Goal: Task Accomplishment & Management: Use online tool/utility

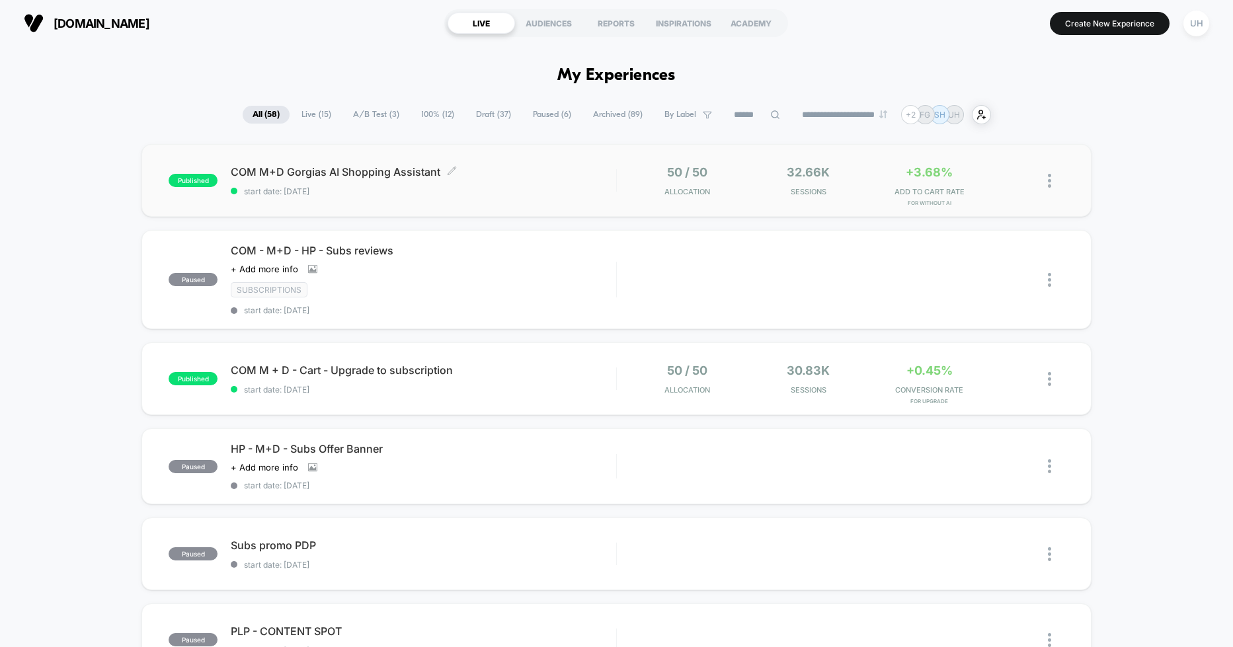
click at [583, 186] on span "start date: [DATE]" at bounding box center [423, 191] width 385 height 10
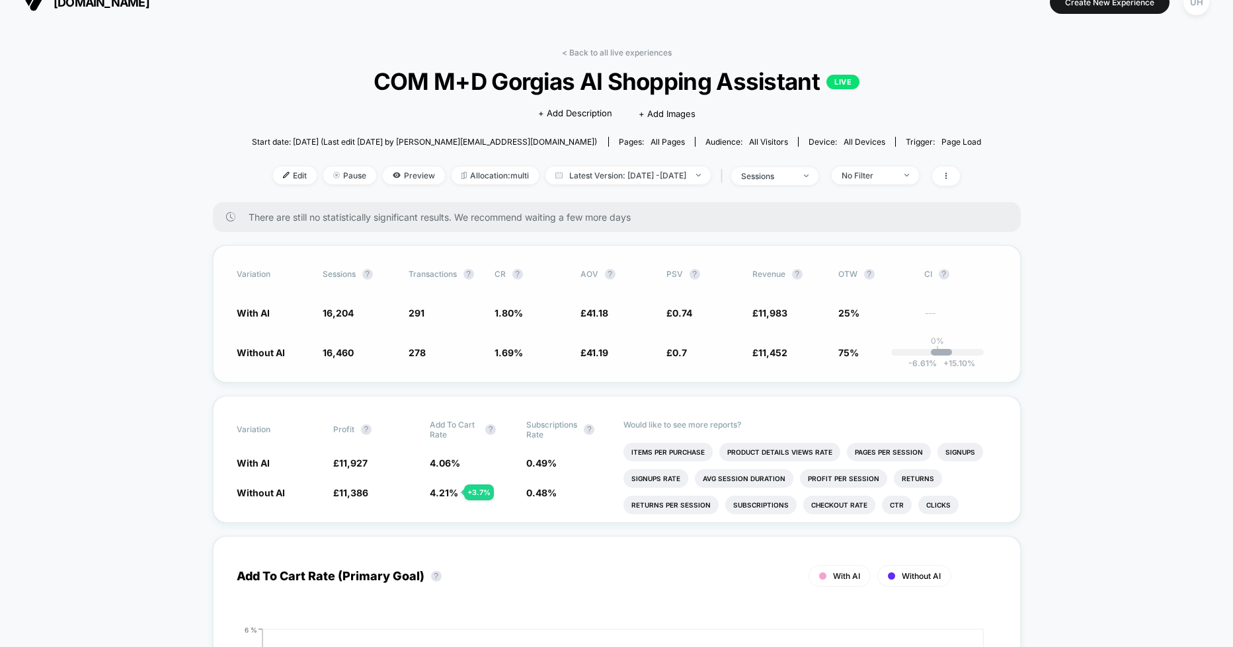
scroll to position [31, 0]
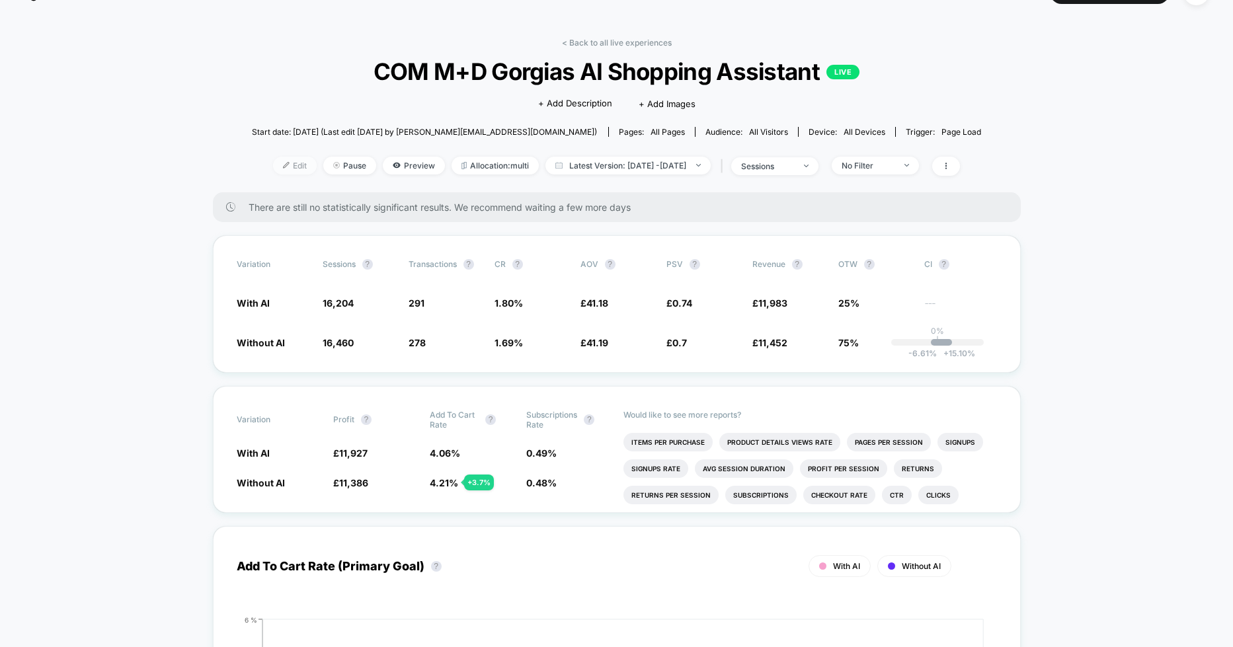
click at [277, 158] on span "Edit" at bounding box center [295, 166] width 44 height 18
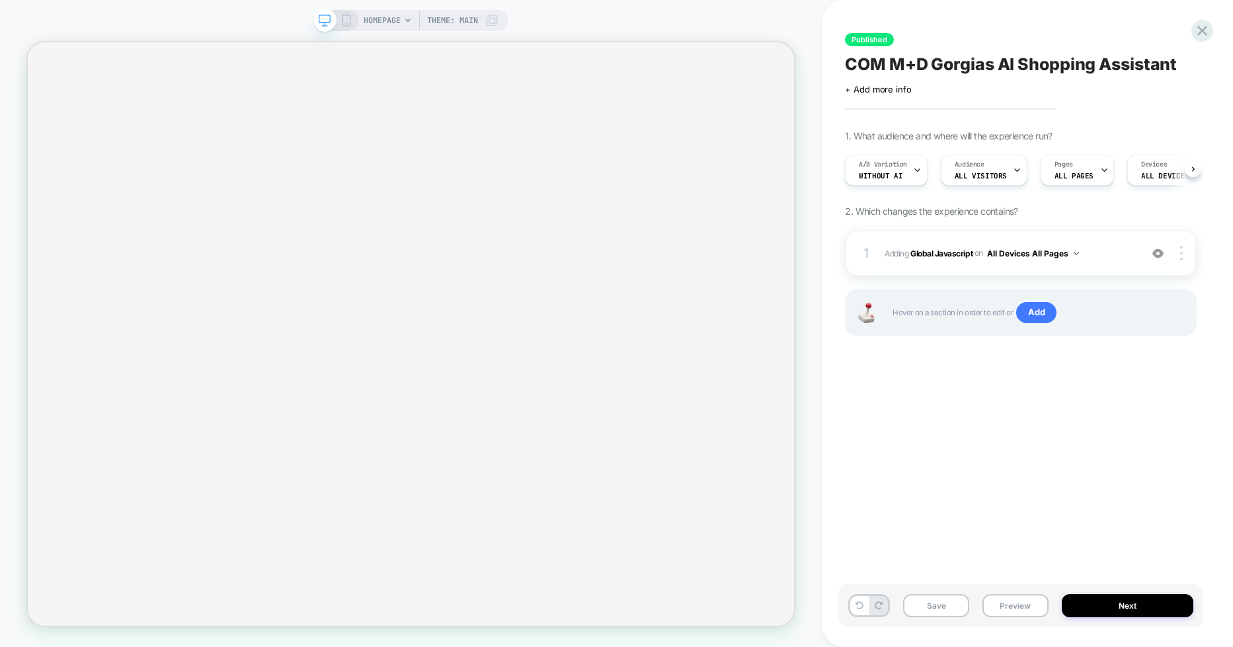
scroll to position [0, 1]
click at [1124, 603] on button "Next" at bounding box center [1128, 605] width 132 height 23
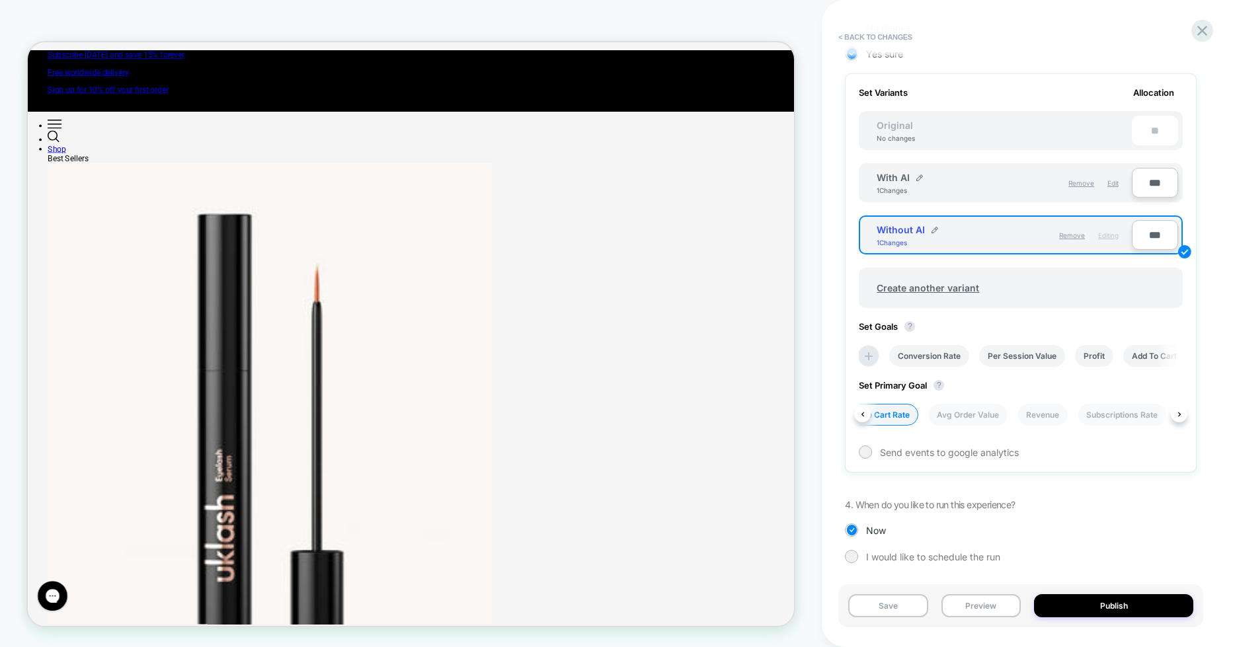
scroll to position [0, 258]
click at [1026, 414] on li "Revenue" at bounding box center [1041, 415] width 50 height 22
click at [1084, 611] on button "Publish" at bounding box center [1113, 605] width 159 height 23
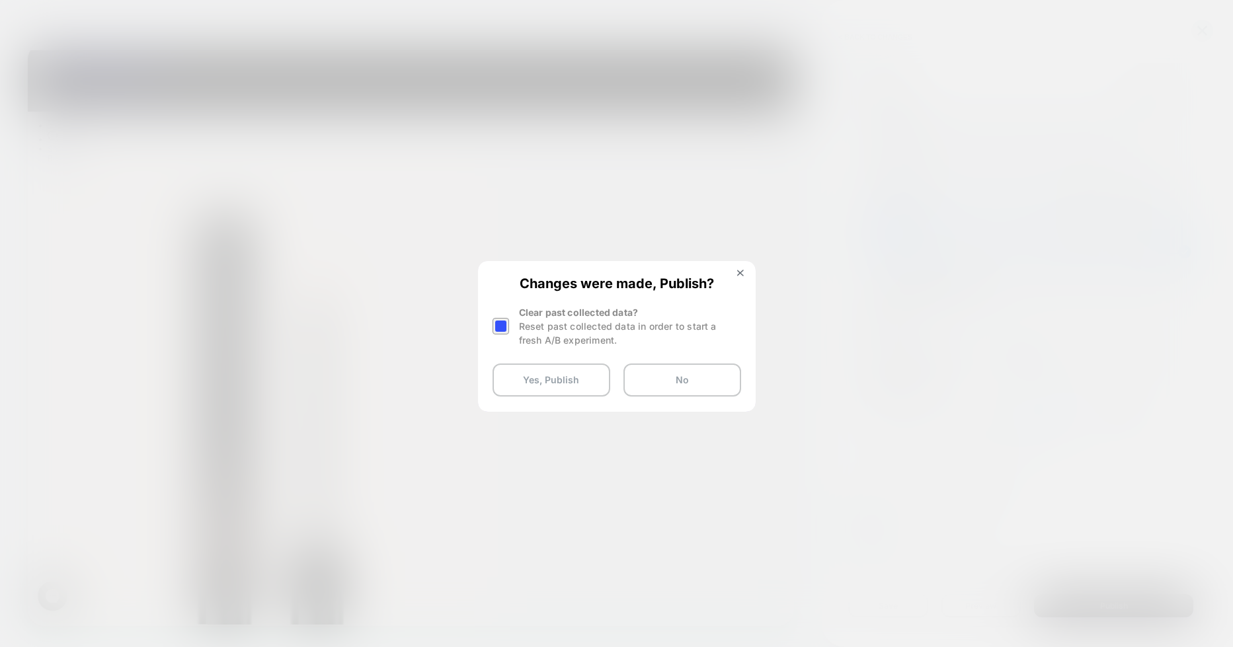
click at [500, 327] on div at bounding box center [501, 326] width 17 height 17
click at [526, 380] on button "Yes, Publish" at bounding box center [552, 380] width 118 height 33
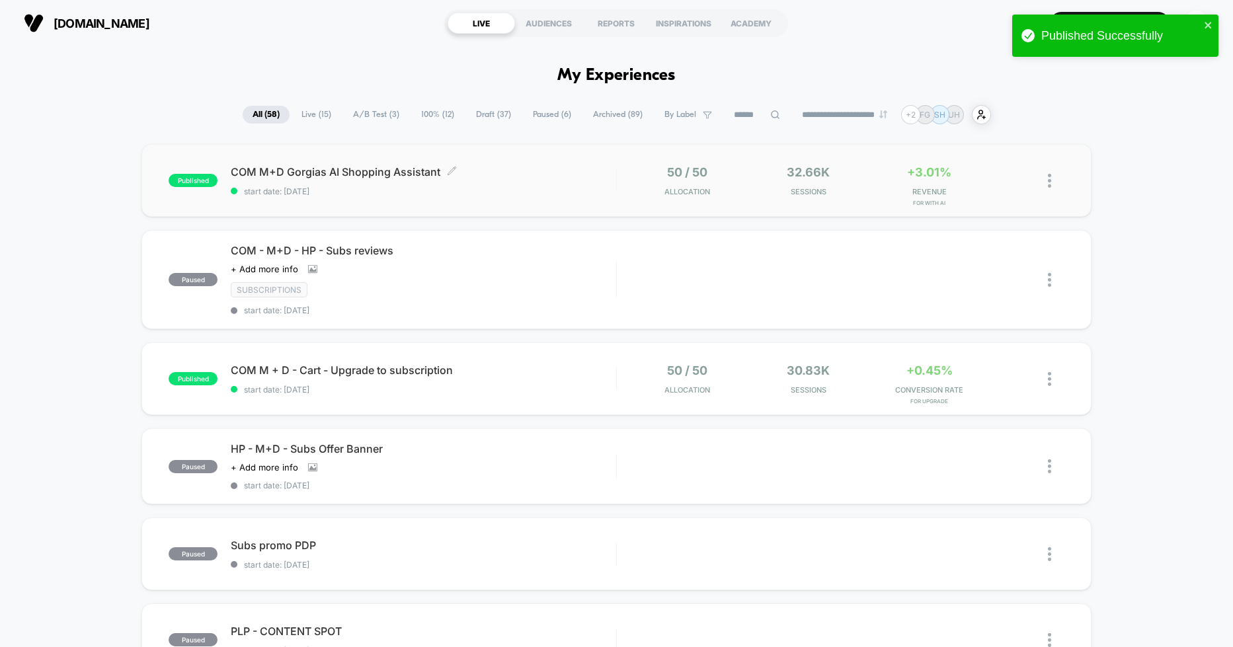
click at [571, 186] on span "start date: [DATE]" at bounding box center [423, 191] width 385 height 10
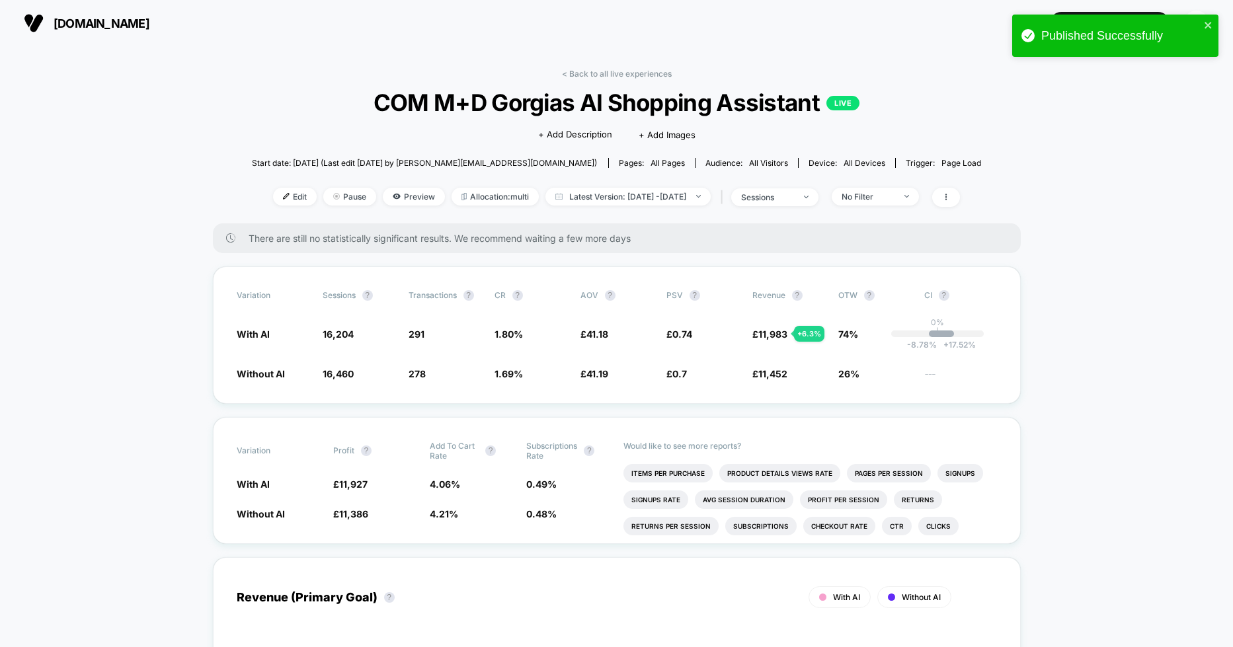
scroll to position [31, 0]
